Goal: Information Seeking & Learning: Learn about a topic

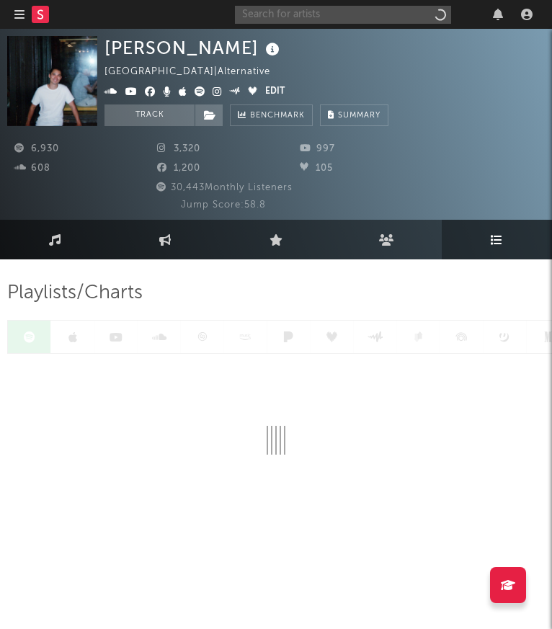
click at [361, 14] on input "text" at bounding box center [343, 15] width 216 height 18
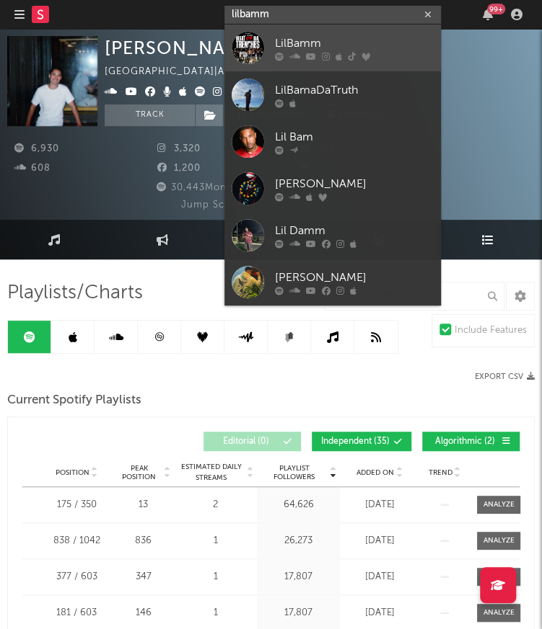
type input "lilbamm"
click at [369, 42] on div "LilBamm" at bounding box center [354, 43] width 159 height 17
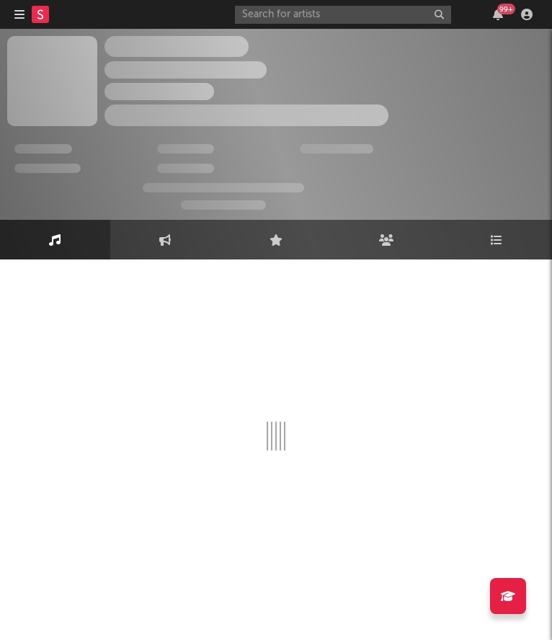
select select "1w"
